Goal: Information Seeking & Learning: Find specific fact

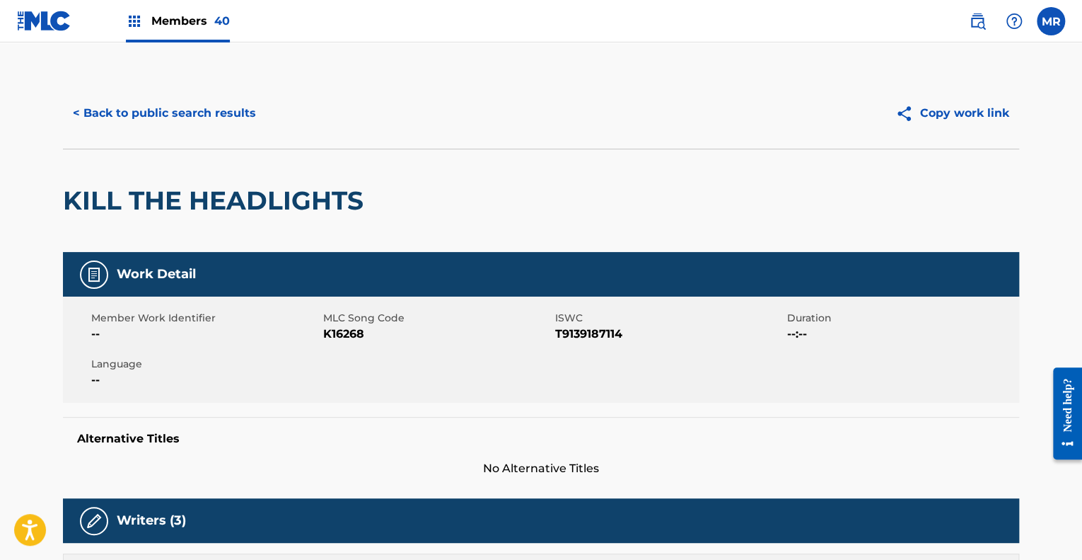
click at [151, 108] on button "< Back to public search results" at bounding box center [164, 113] width 203 height 35
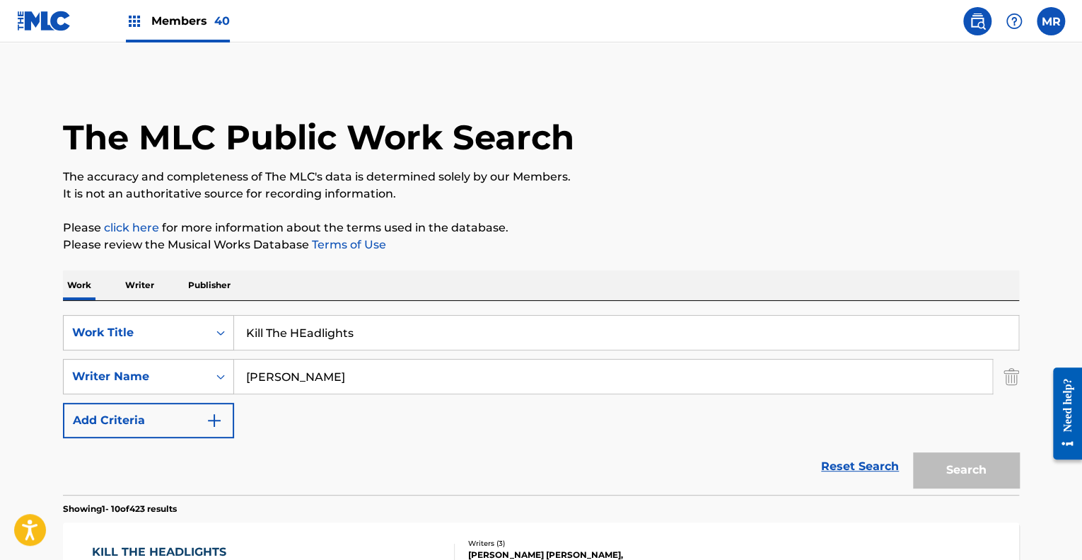
scroll to position [182, 0]
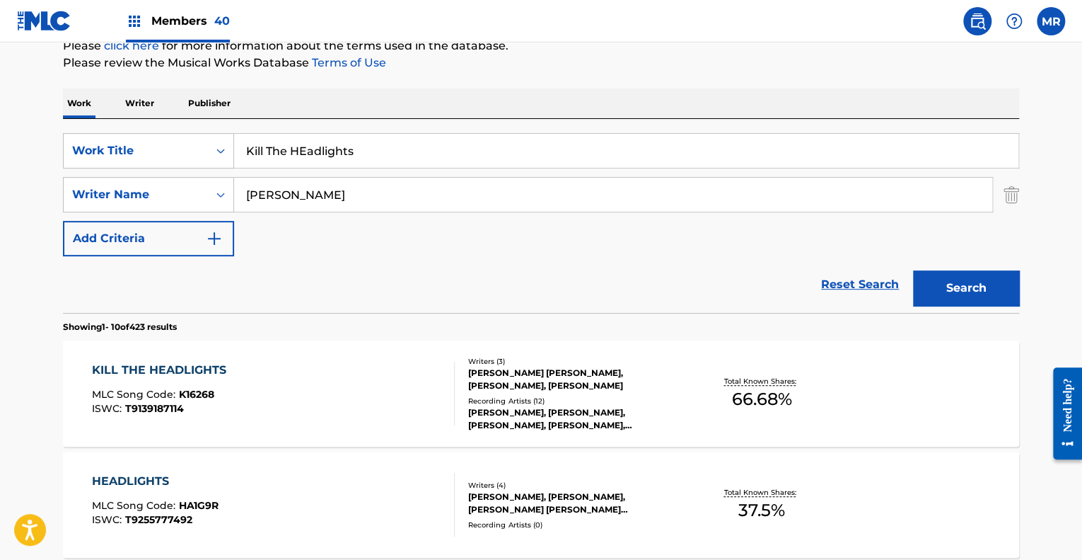
click at [374, 164] on input "Kill The HEadlights" at bounding box center [626, 151] width 785 height 34
type input "K"
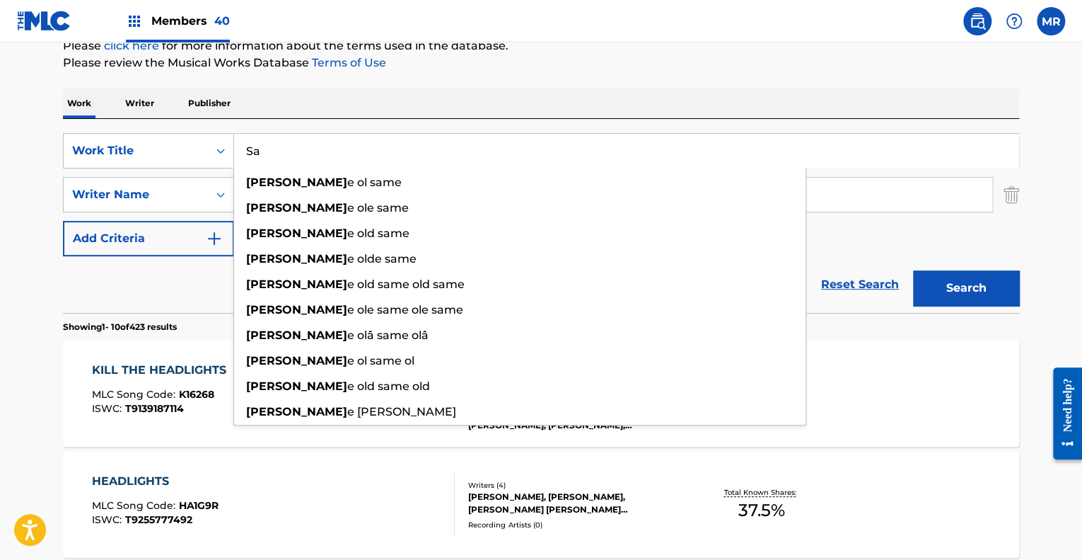
type input "S"
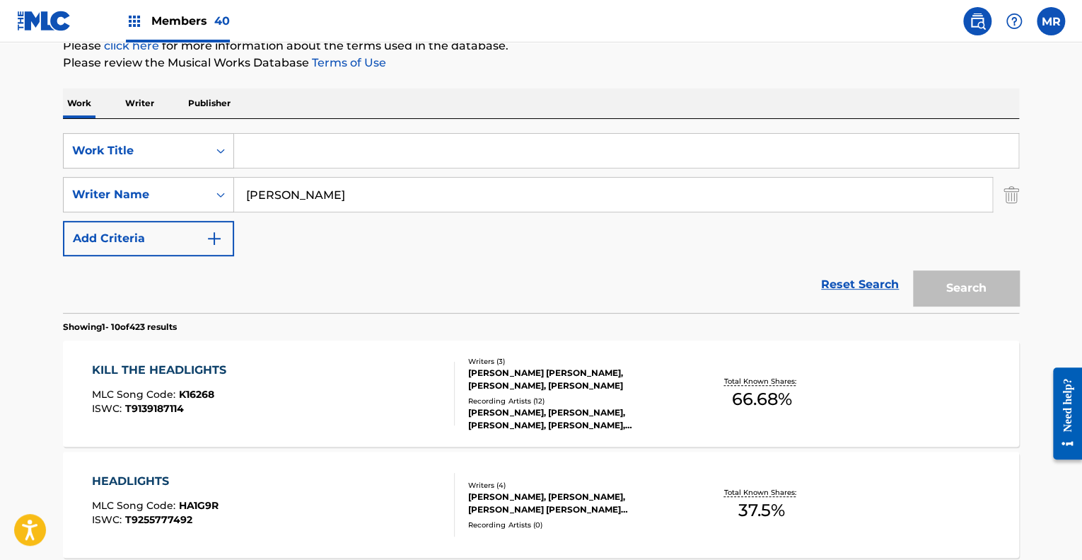
paste input "Feels Like It’s Gonna Rain"
type input "F"
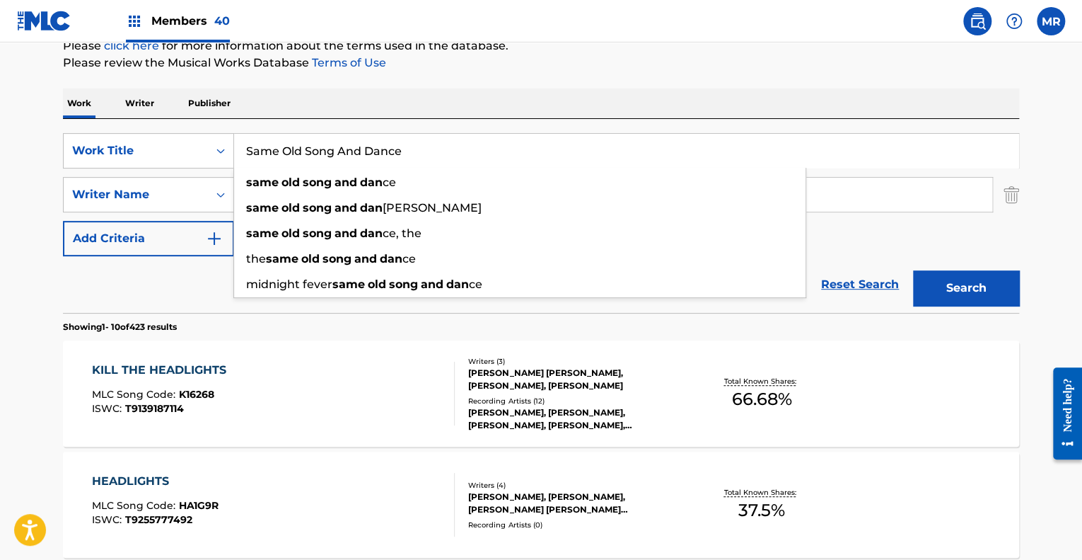
type input "Same Old Song And Dance"
click at [913, 270] on button "Search" at bounding box center [966, 287] width 106 height 35
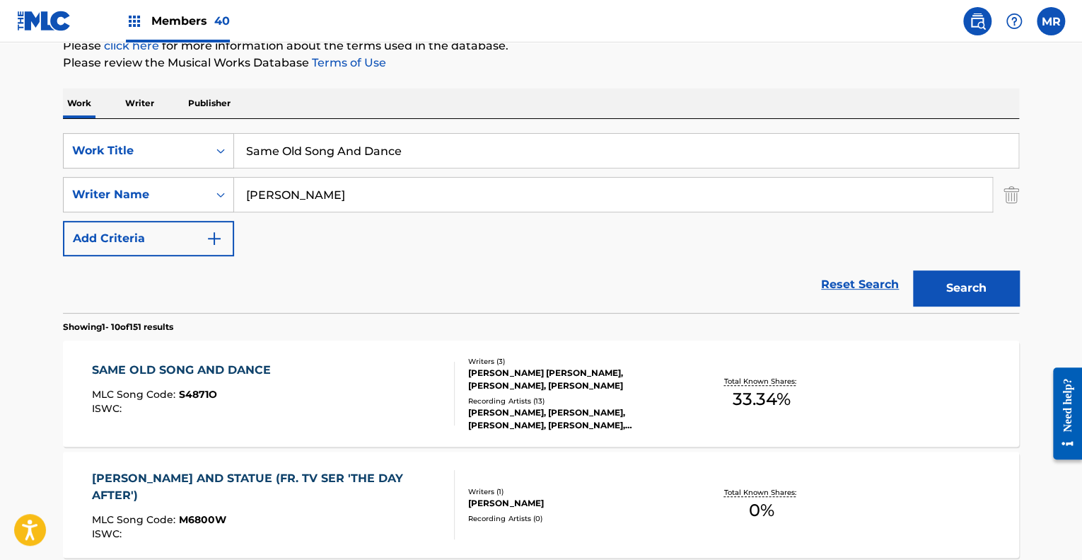
click at [543, 375] on div "[PERSON_NAME] [PERSON_NAME], [PERSON_NAME], [PERSON_NAME]" at bounding box center [575, 378] width 214 height 25
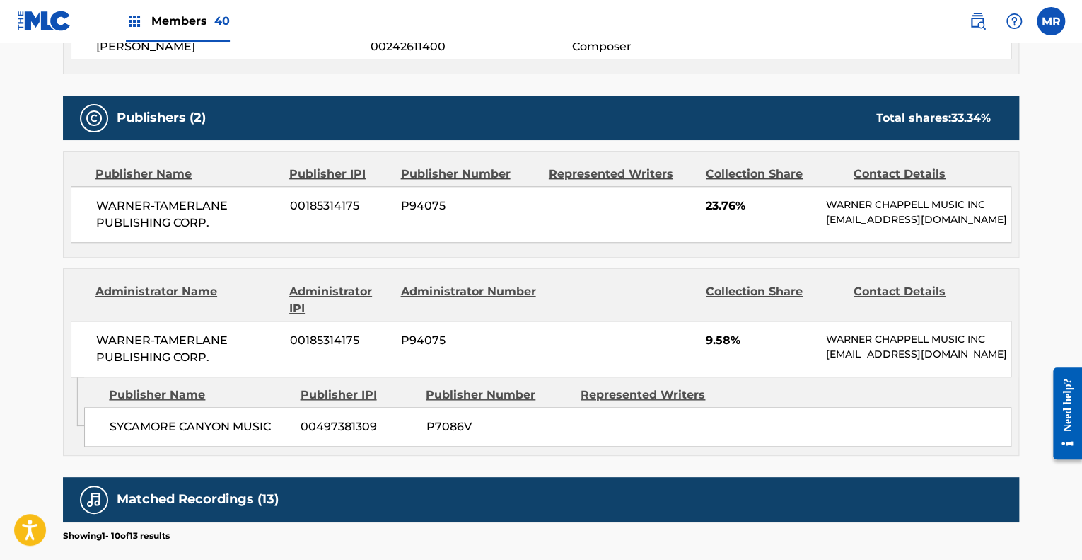
scroll to position [553, 0]
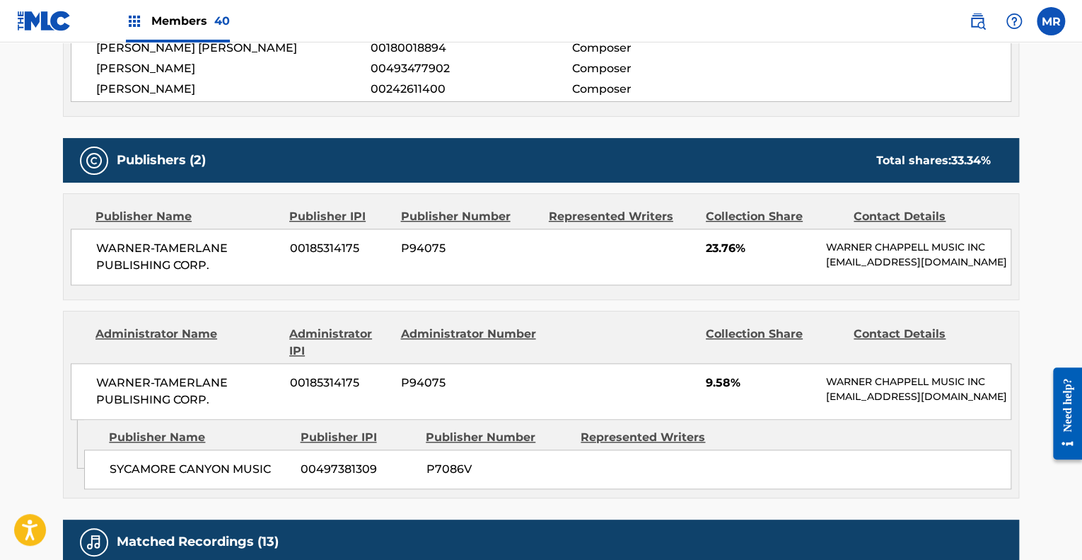
click at [110, 465] on span "SYCAMORE CANYON MUSIC" at bounding box center [200, 469] width 180 height 17
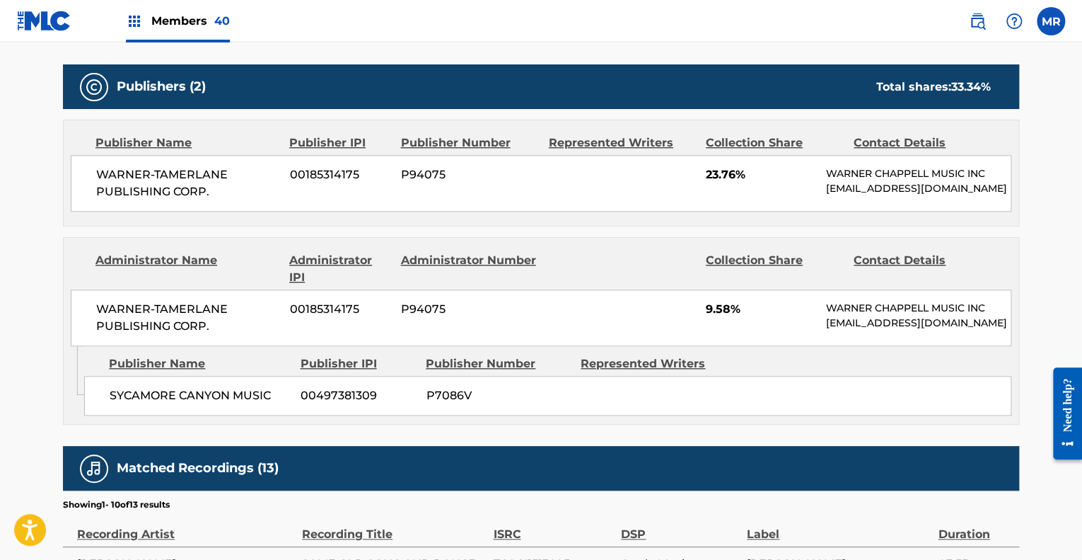
scroll to position [627, 0]
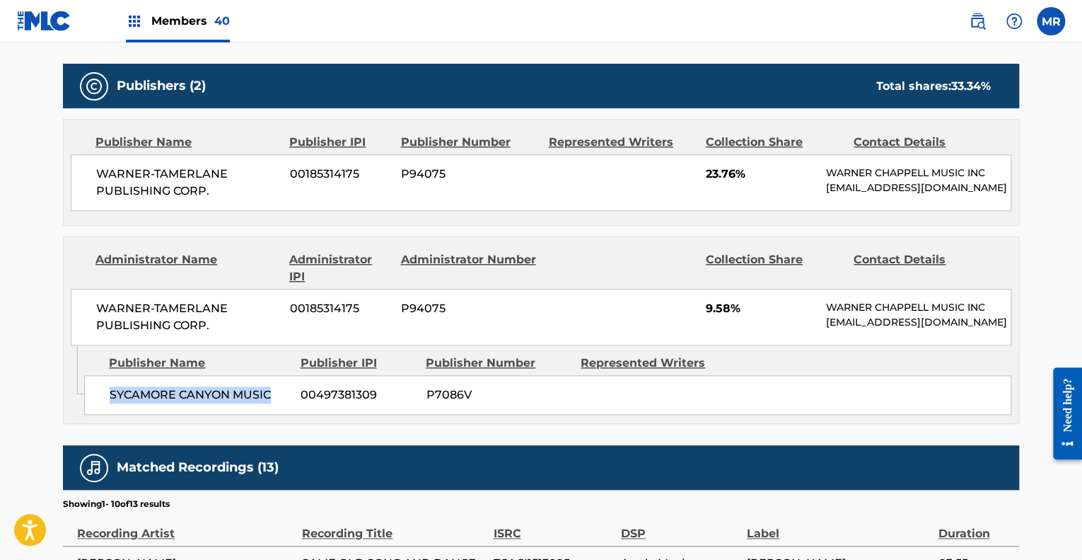
drag, startPoint x: 283, startPoint y: 393, endPoint x: 112, endPoint y: 394, distance: 171.2
click at [112, 394] on span "SYCAMORE CANYON MUSIC" at bounding box center [200, 394] width 180 height 17
copy span "SYCAMORE CANYON MUSIC"
drag, startPoint x: 378, startPoint y: 395, endPoint x: 300, endPoint y: 394, distance: 78.5
click at [301, 394] on span "00497381309" at bounding box center [358, 394] width 115 height 17
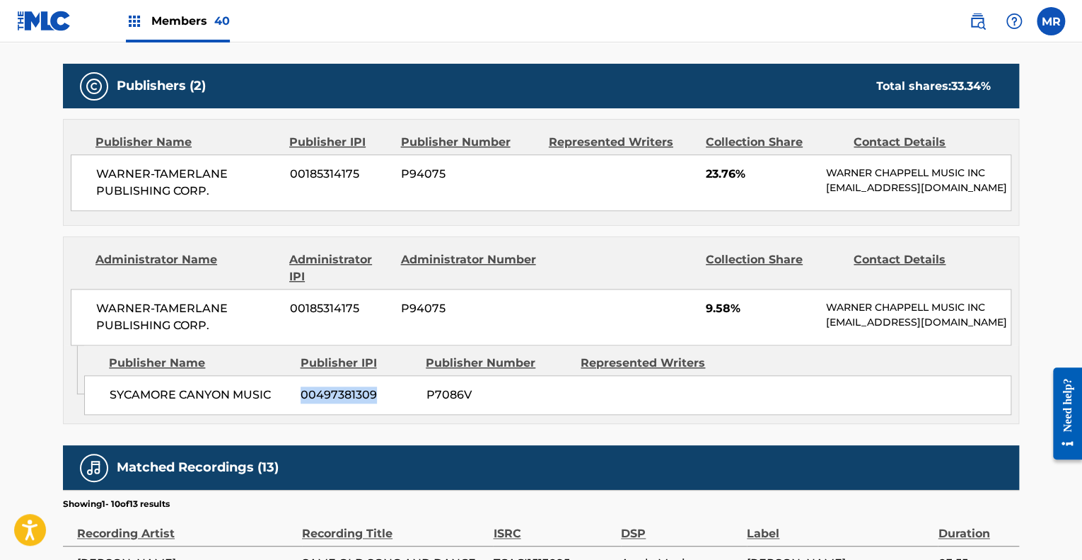
copy span "00497381309"
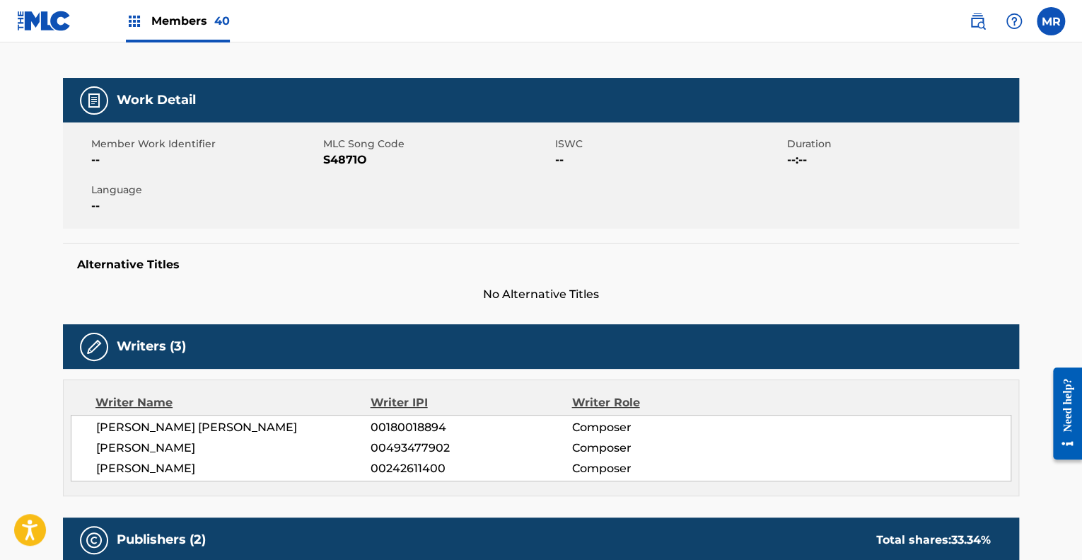
scroll to position [170, 0]
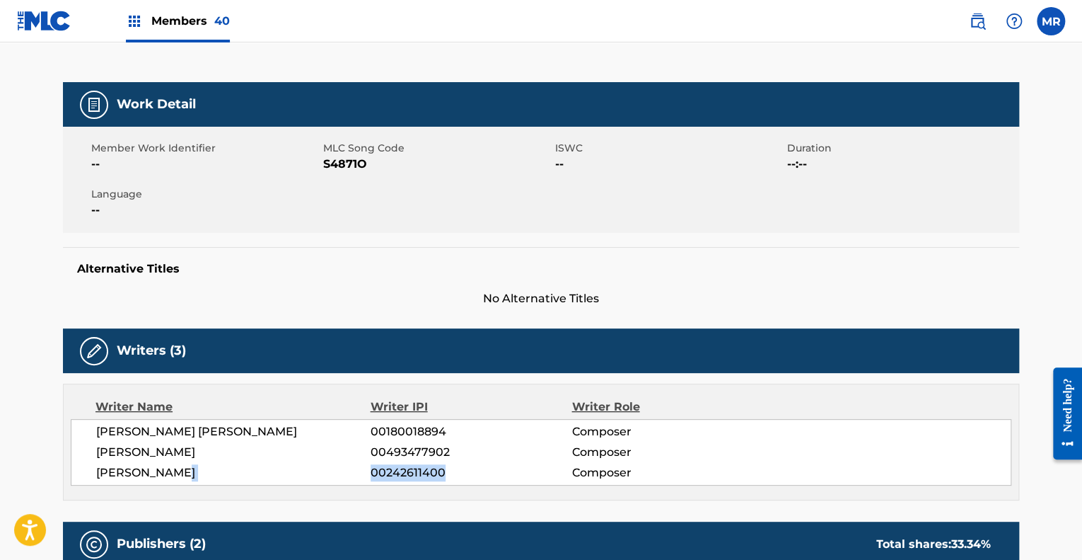
drag, startPoint x: 451, startPoint y: 471, endPoint x: 368, endPoint y: 475, distance: 82.8
click at [368, 475] on div "[PERSON_NAME] 00242611400 Composer" at bounding box center [553, 472] width 915 height 17
copy div "00242611400"
click at [461, 461] on div "[PERSON_NAME] [PERSON_NAME] 00180018894 Composer [PERSON_NAME] 00493477902 Comp…" at bounding box center [541, 452] width 941 height 66
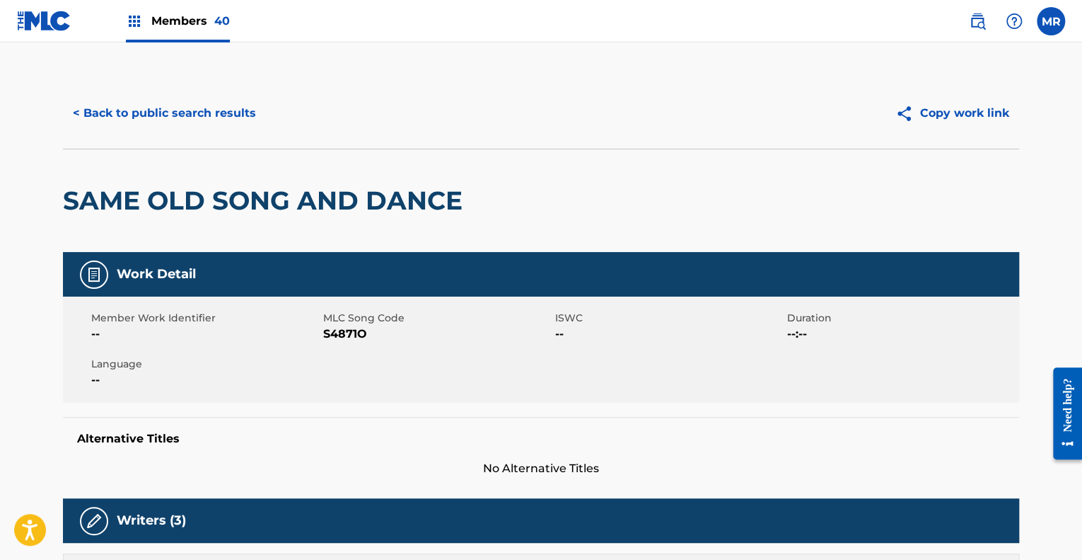
click at [120, 108] on button "< Back to public search results" at bounding box center [164, 113] width 203 height 35
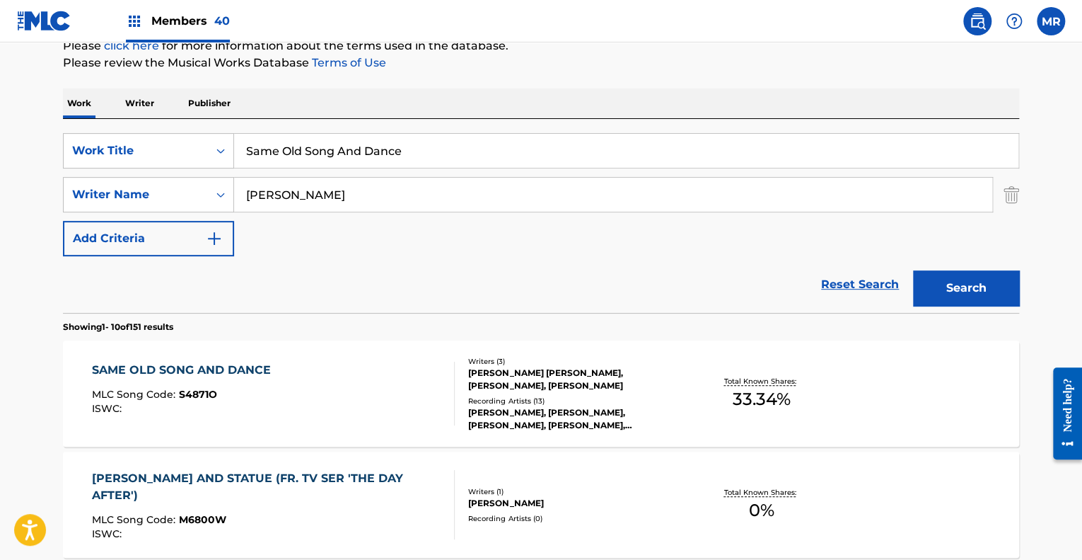
click at [422, 154] on input "Same Old Song And Dance" at bounding box center [626, 151] width 785 height 34
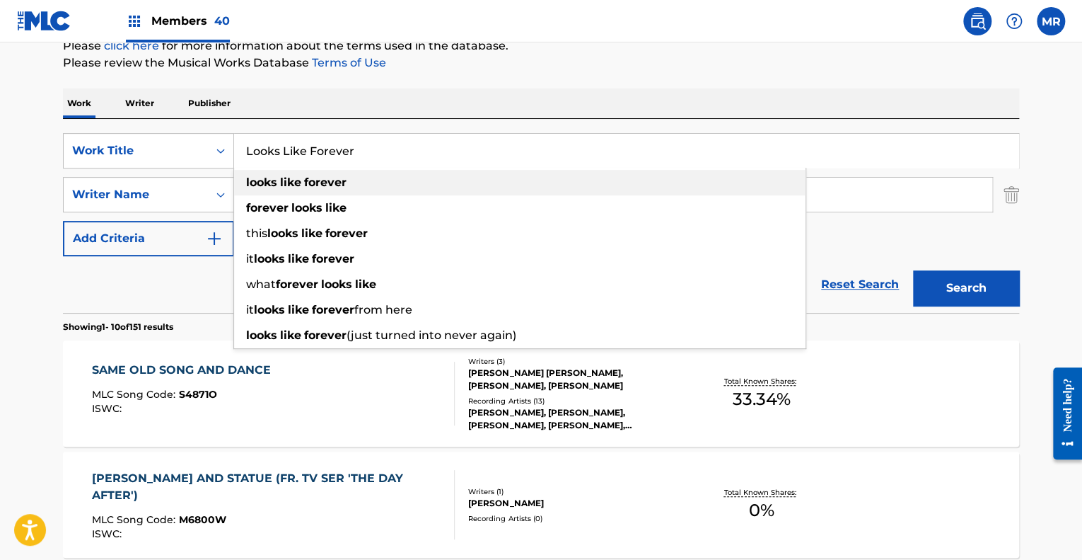
click at [334, 180] on strong "forever" at bounding box center [325, 181] width 42 height 13
type input "looks like forever"
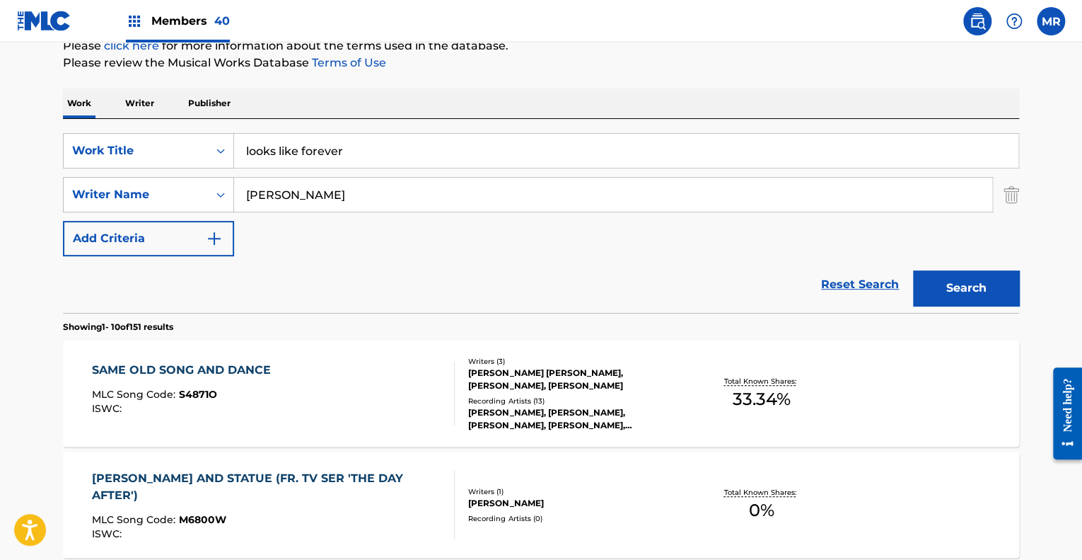
click at [945, 295] on button "Search" at bounding box center [966, 287] width 106 height 35
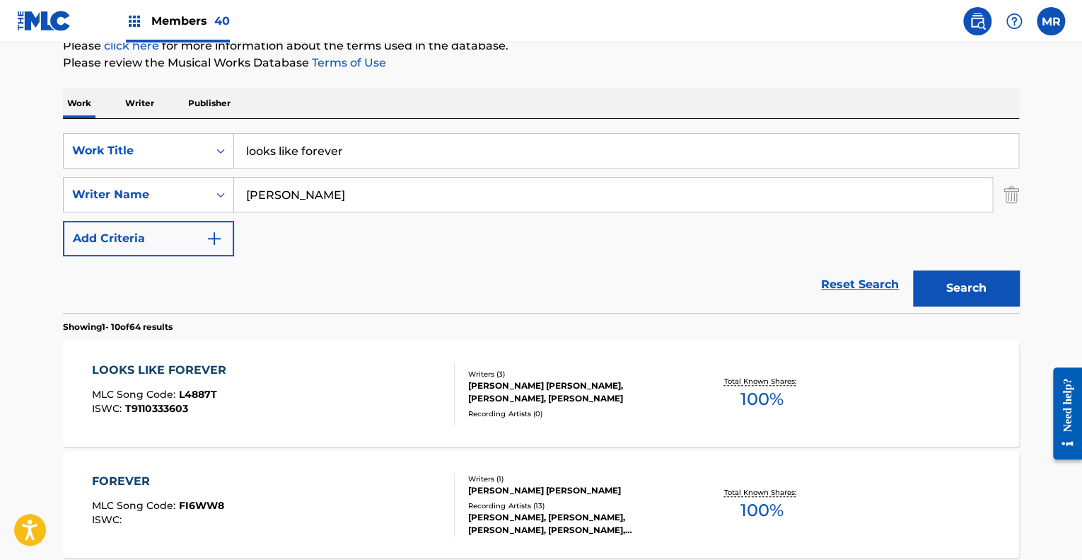
click at [527, 382] on div "[PERSON_NAME] [PERSON_NAME], [PERSON_NAME], [PERSON_NAME]" at bounding box center [575, 391] width 214 height 25
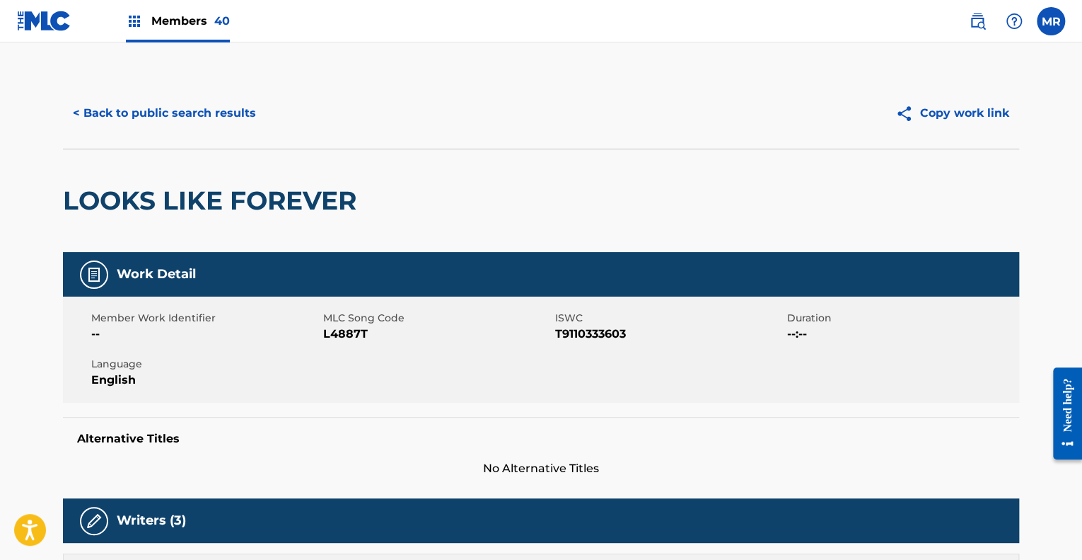
click at [178, 117] on button "< Back to public search results" at bounding box center [164, 113] width 203 height 35
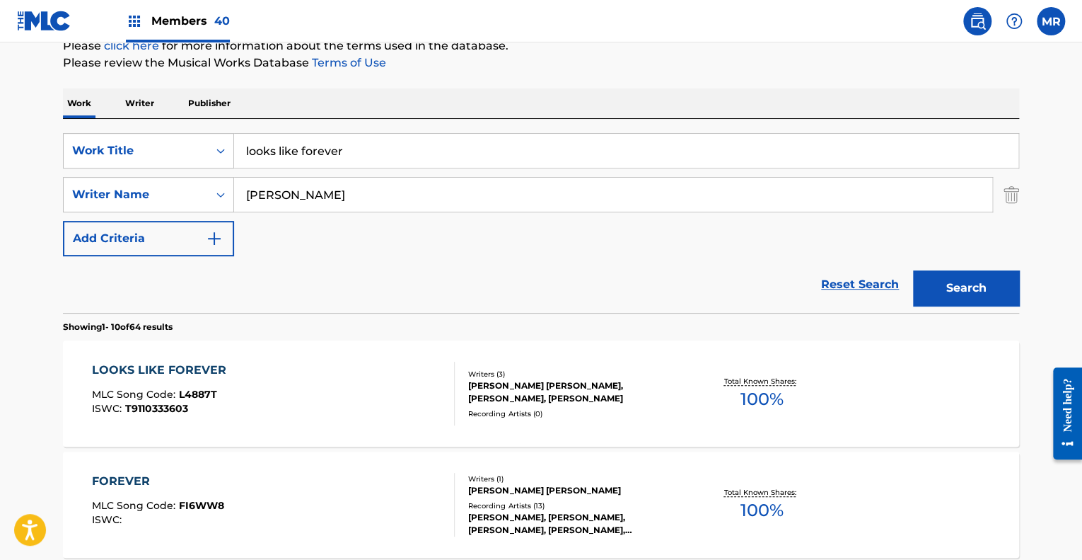
click at [139, 25] on img at bounding box center [134, 21] width 17 height 17
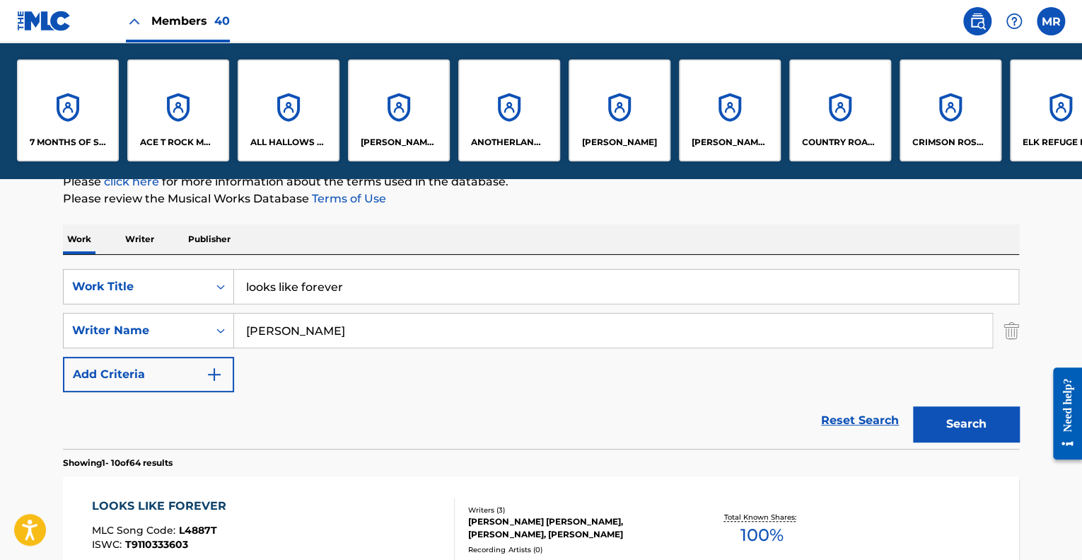
scroll to position [318, 0]
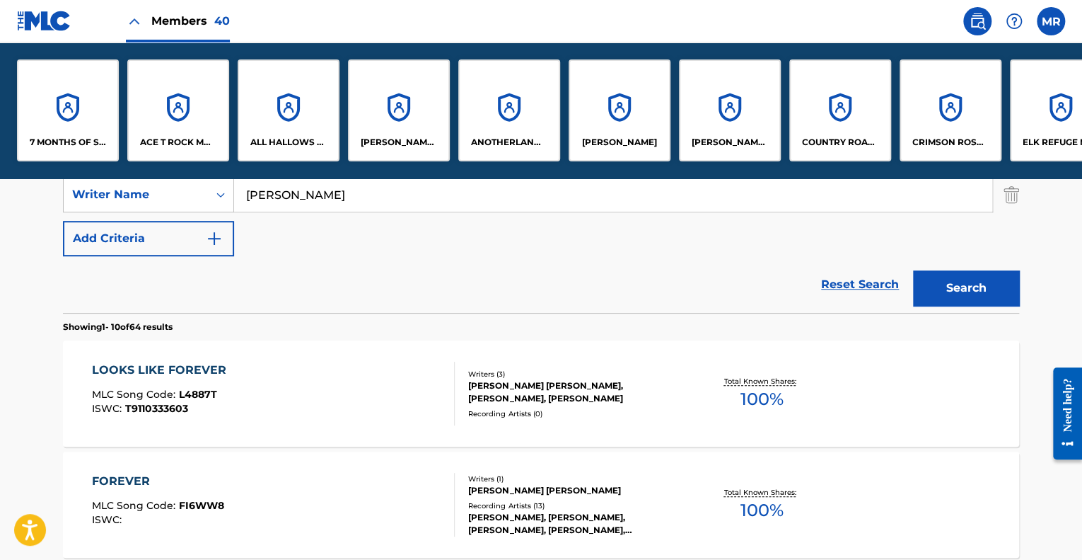
click at [704, 114] on div "[PERSON_NAME] MUSIC" at bounding box center [730, 110] width 102 height 102
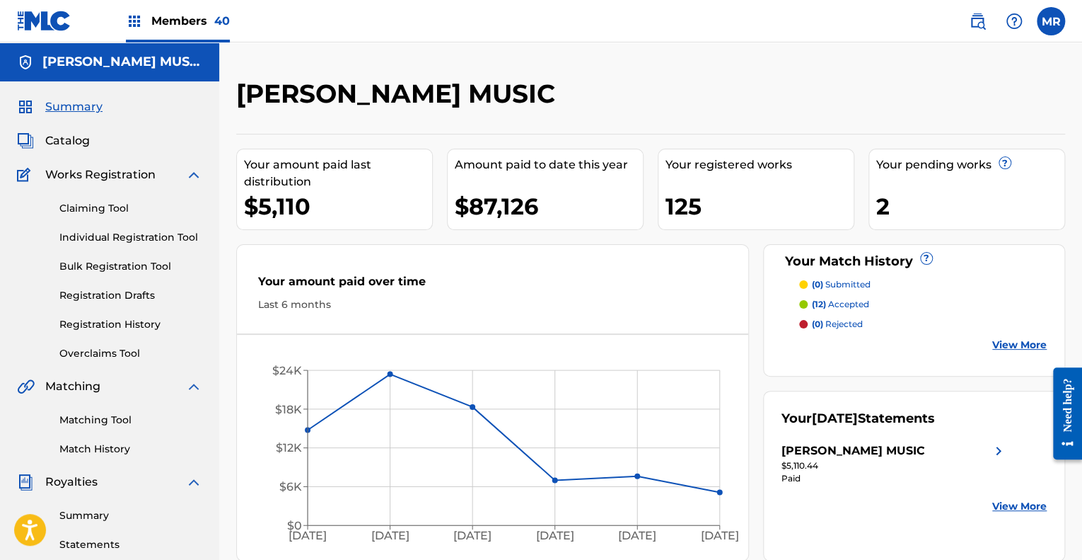
click at [77, 139] on span "Catalog" at bounding box center [67, 140] width 45 height 17
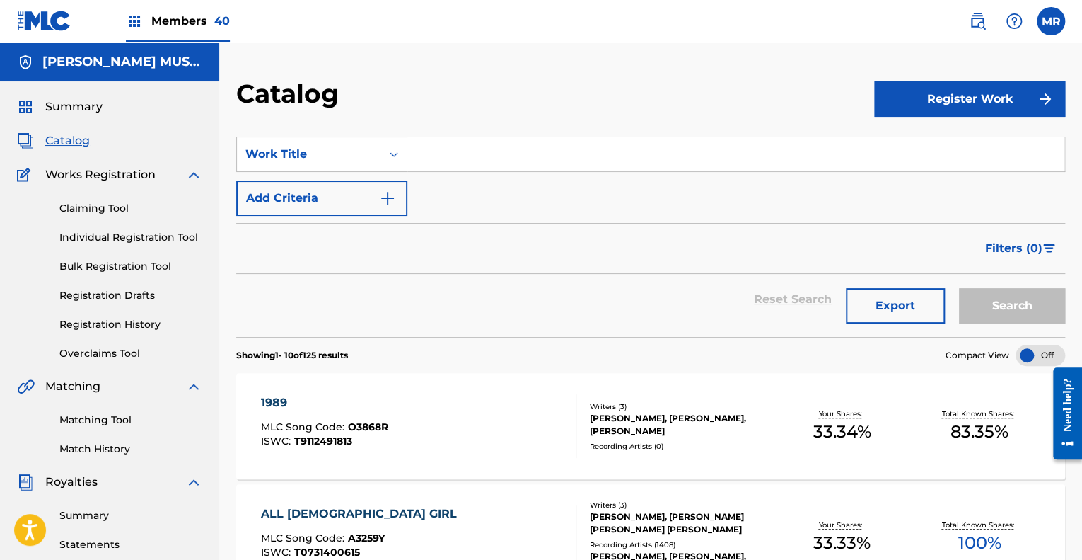
click at [453, 153] on input "Search Form" at bounding box center [735, 154] width 657 height 34
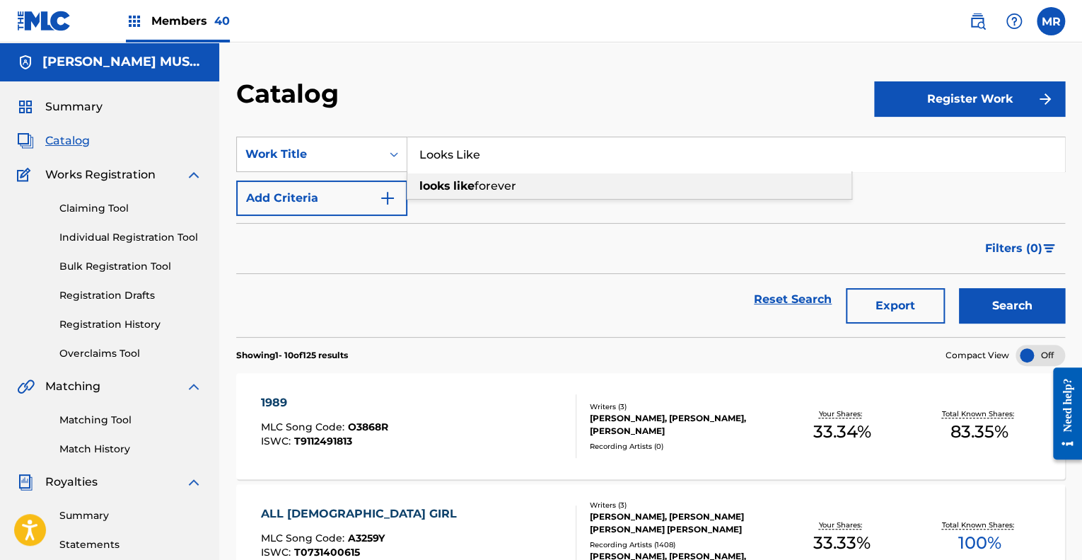
click at [479, 186] on span "forever" at bounding box center [496, 185] width 42 height 13
type input "looks like forever"
click at [1012, 312] on button "Search" at bounding box center [1012, 305] width 106 height 35
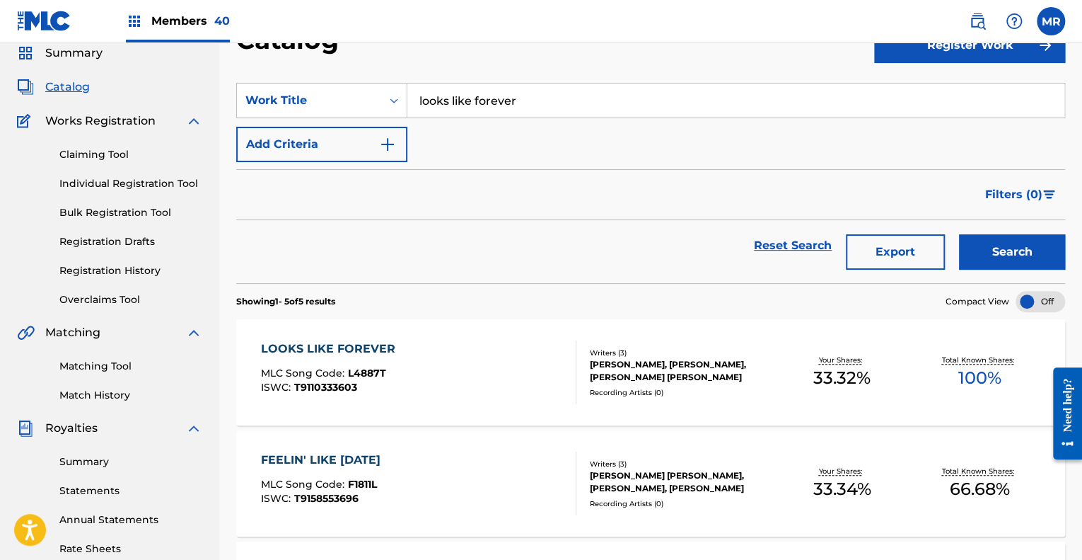
scroll to position [204, 0]
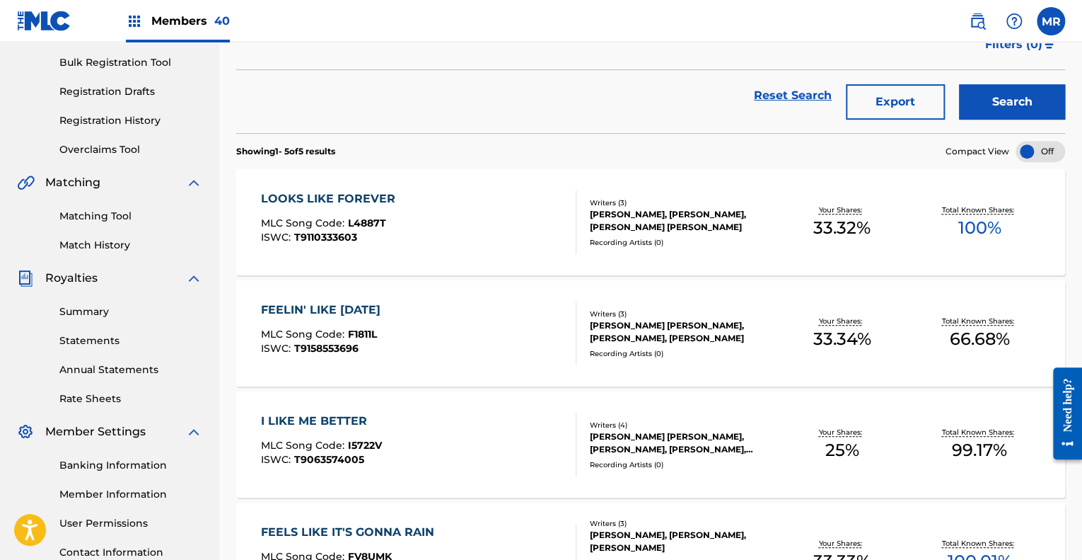
click at [672, 239] on div "Recording Artists ( 0 )" at bounding box center [681, 242] width 183 height 11
